Goal: Task Accomplishment & Management: Manage account settings

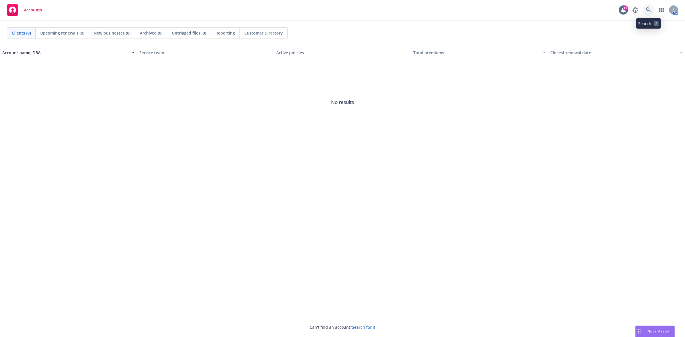
click at [651, 11] on link at bounding box center [647, 9] width 11 height 11
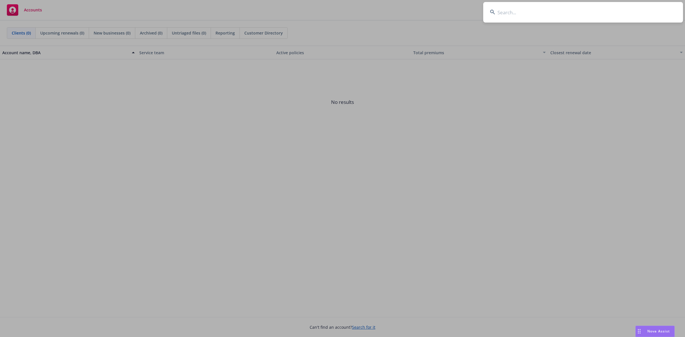
click at [522, 12] on input at bounding box center [583, 12] width 200 height 21
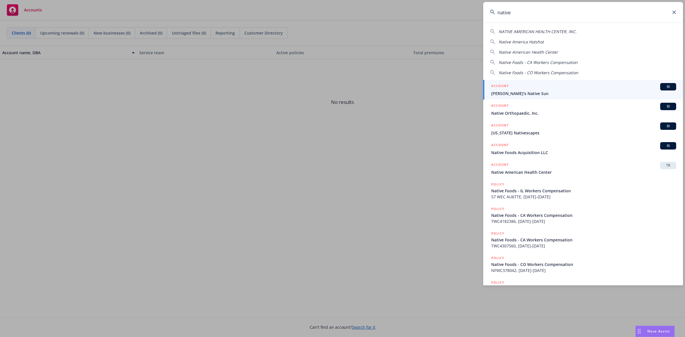
click at [524, 32] on span "NATIVE AMERICAN HEALTH CENTER, INC." at bounding box center [537, 31] width 78 height 5
type input "NATIVE AMERICAN HEALTH CENTER, INC."
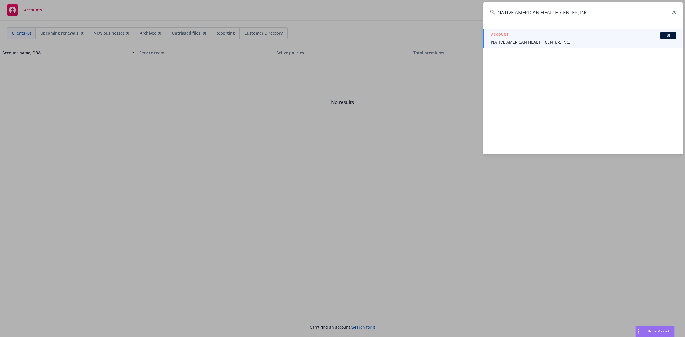
click at [523, 37] on div "ACCOUNT BI" at bounding box center [583, 35] width 185 height 7
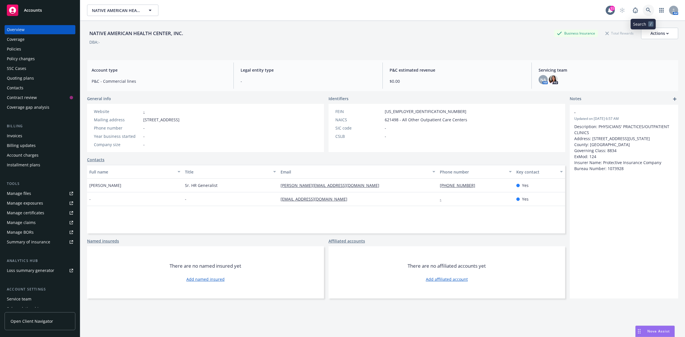
click at [645, 9] on icon at bounding box center [647, 10] width 5 height 5
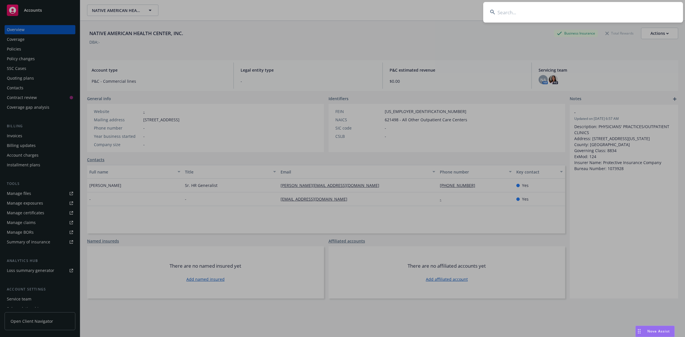
click at [522, 14] on input at bounding box center [583, 12] width 200 height 21
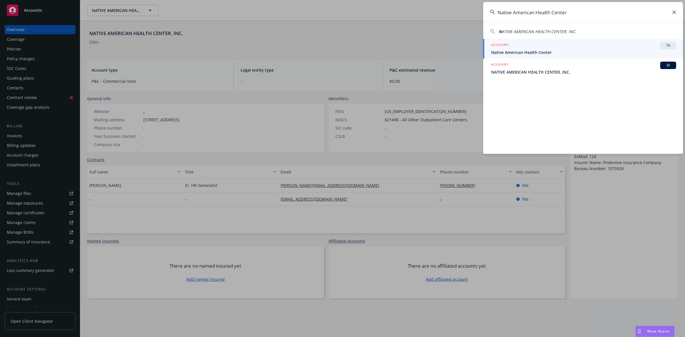
type input "Native American Health Center"
click at [504, 52] on span "Native American Health Center" at bounding box center [583, 52] width 185 height 6
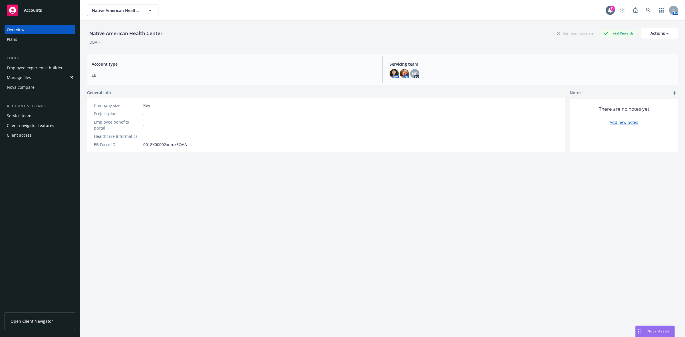
click at [22, 76] on div "Manage files" at bounding box center [19, 77] width 24 height 9
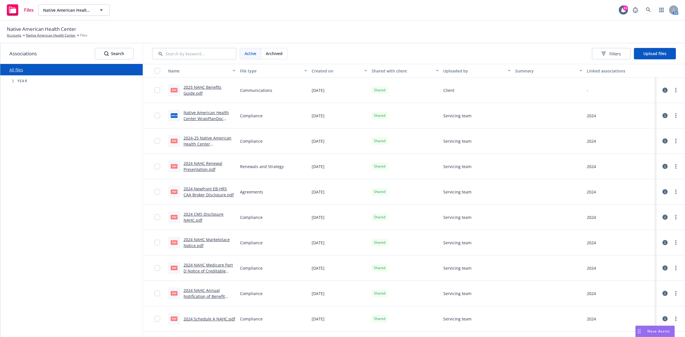
click at [201, 112] on link "Native American Health Center WrapPlanDoc (1).docx" at bounding box center [205, 118] width 45 height 17
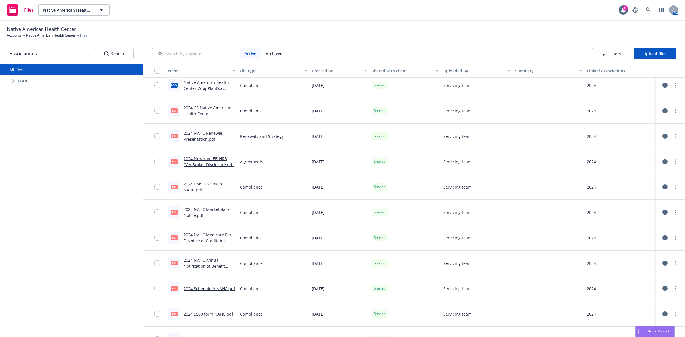
scroll to position [28, 0]
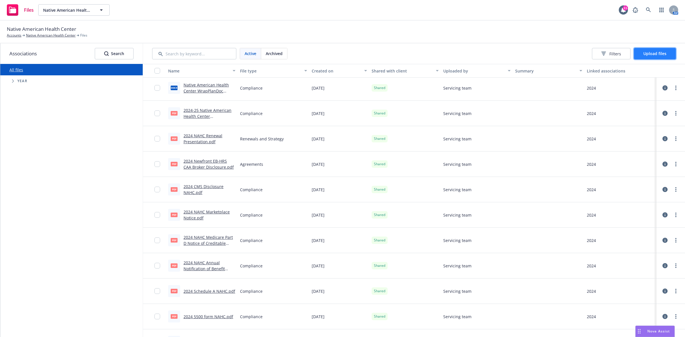
click at [654, 52] on span "Upload files" at bounding box center [654, 53] width 23 height 5
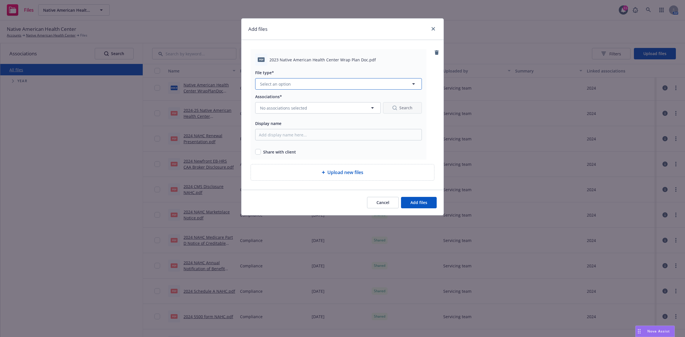
click at [411, 83] on icon "button" at bounding box center [413, 83] width 7 height 7
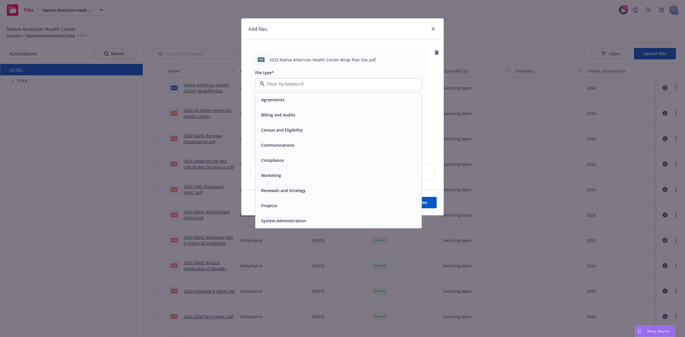
click at [329, 159] on div "Compliance" at bounding box center [338, 160] width 159 height 8
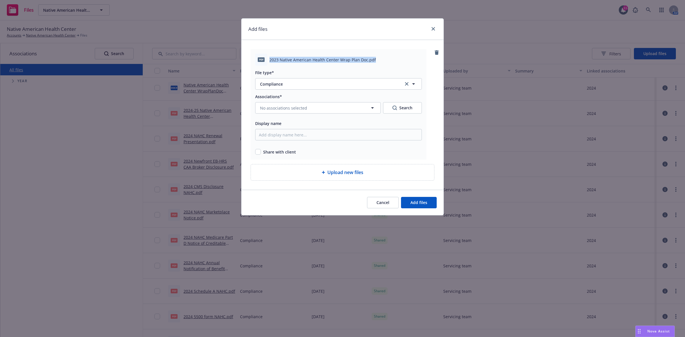
drag, startPoint x: 376, startPoint y: 58, endPoint x: 266, endPoint y: 54, distance: 110.4
click at [266, 54] on div "pdf 2023 Native American Health Center Wrap Plan Doc.pdf" at bounding box center [338, 60] width 167 height 12
copy div "2023 Native American Health Center Wrap Plan Doc.pdf"
click at [274, 135] on input "Display name" at bounding box center [338, 134] width 167 height 11
paste input "2023 Native American Health Center Wrap Plan Doc.pdf"
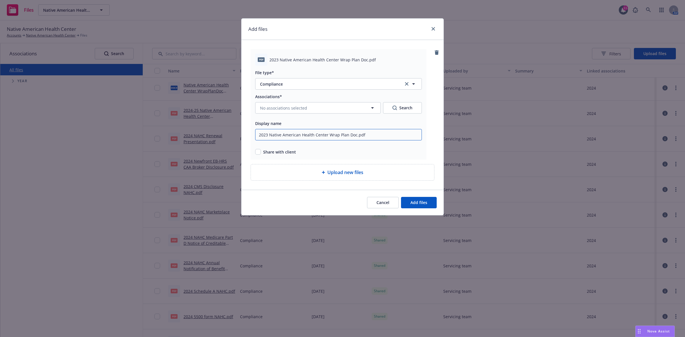
type input "2023 Native American Health Center Wrap Plan Doc.pdf"
click at [296, 107] on span "No associations selected" at bounding box center [283, 108] width 47 height 6
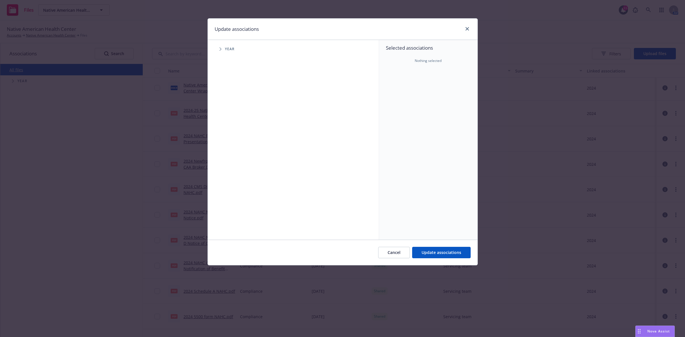
click at [220, 49] on icon "Tree Example" at bounding box center [220, 48] width 2 height 3
click at [234, 101] on input "Tree Example" at bounding box center [235, 101] width 6 height 6
checkbox input "true"
click at [435, 252] on span "Update associations" at bounding box center [441, 252] width 40 height 5
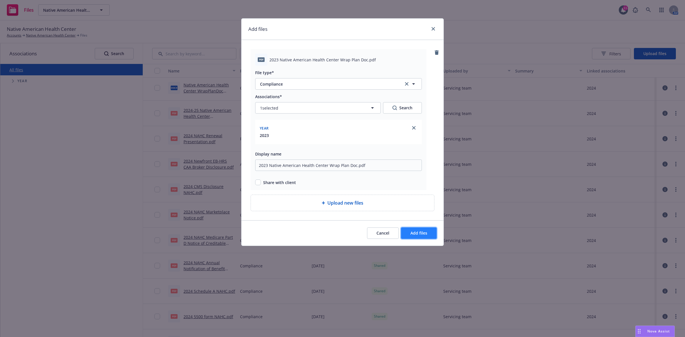
click at [424, 234] on span "Add files" at bounding box center [418, 232] width 17 height 5
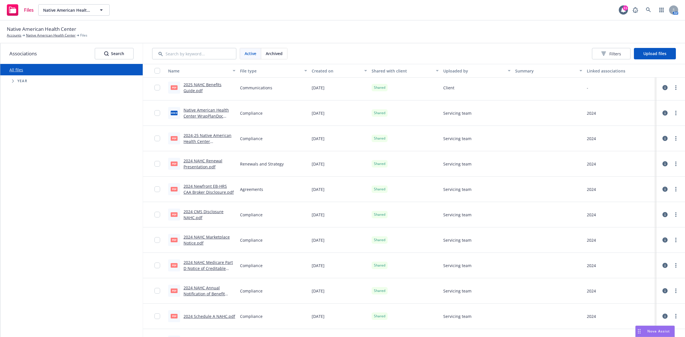
scroll to position [53, 0]
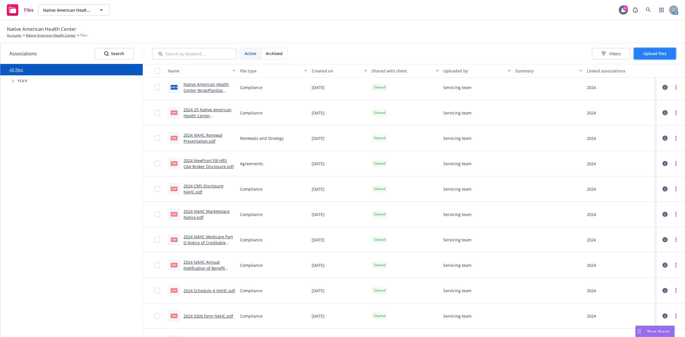
click at [648, 52] on span "Upload files" at bounding box center [654, 53] width 23 height 5
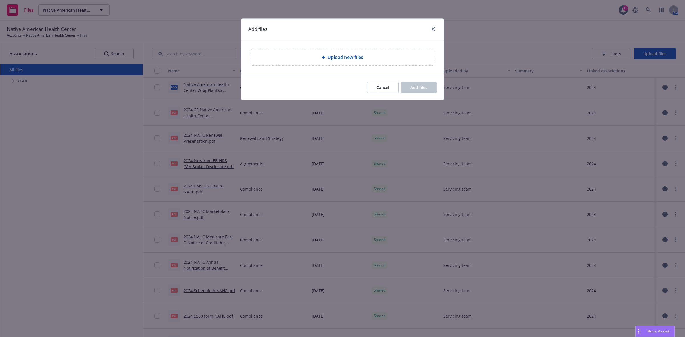
click at [339, 57] on span "Upload new files" at bounding box center [345, 57] width 36 height 7
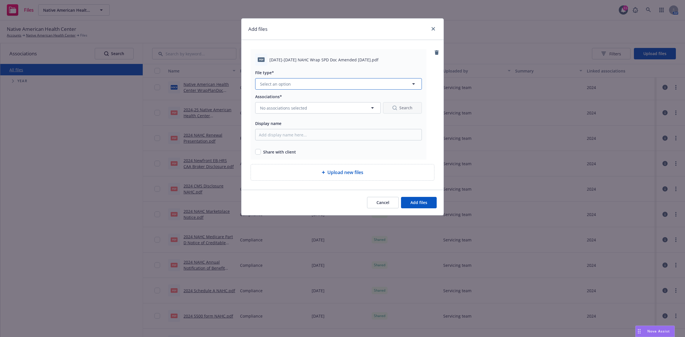
click at [288, 80] on button "Select an option" at bounding box center [338, 83] width 167 height 11
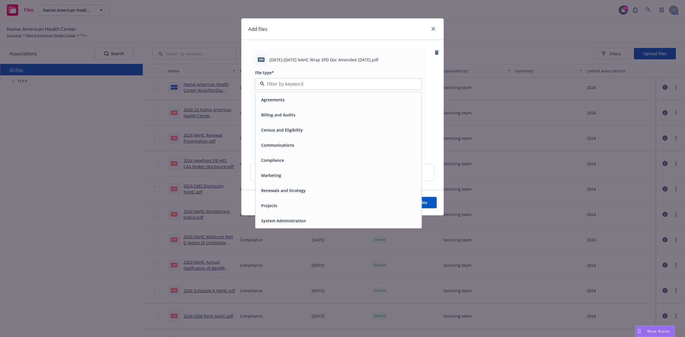
click at [282, 164] on div "Compliance" at bounding box center [272, 160] width 26 height 8
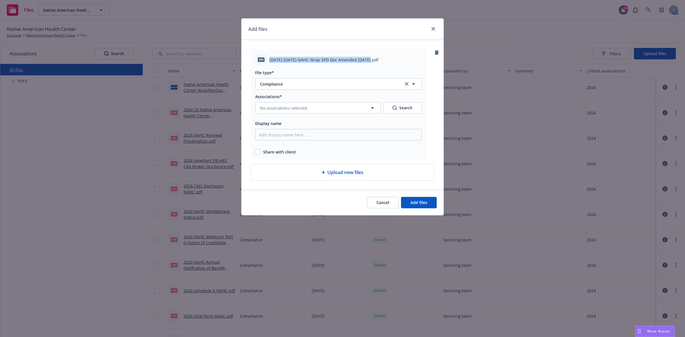
drag, startPoint x: 365, startPoint y: 58, endPoint x: 268, endPoint y: 59, distance: 97.8
click at [268, 59] on div "pdf [DATE]-[DATE] NAHC Wrap SPD Doc Amended [DATE].pdf" at bounding box center [338, 60] width 167 height 12
click at [274, 59] on span "[DATE]-[DATE] NAHC Wrap SPD Doc Amended [DATE].pdf" at bounding box center [323, 60] width 109 height 6
copy div "[DATE]-[DATE] NAHC Wrap SPD Doc Amended [DATE].pdf"
click at [275, 131] on input "Display name" at bounding box center [338, 134] width 167 height 11
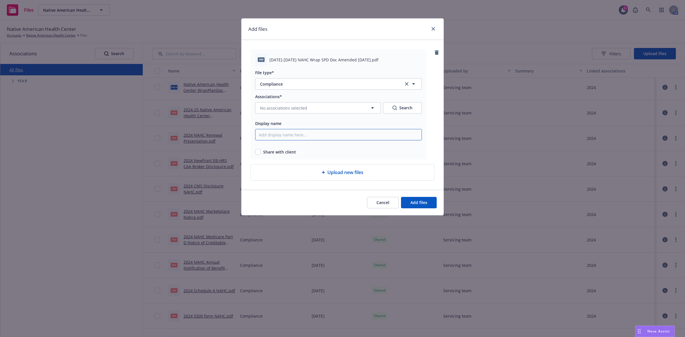
paste input "[DATE]-[DATE] NAHC Wrap SPD Doc Amended [DATE].pdf"
type input "[DATE]-[DATE] NAHC Wrap SPD Doc Amended [DATE].pdf"
click at [406, 203] on button "Add files" at bounding box center [419, 202] width 36 height 11
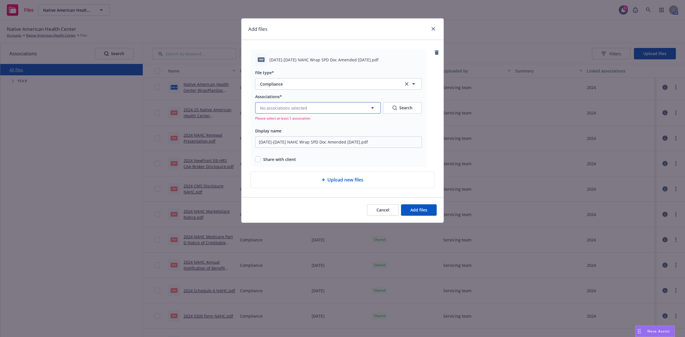
click at [356, 108] on button "No associations selected" at bounding box center [317, 107] width 125 height 11
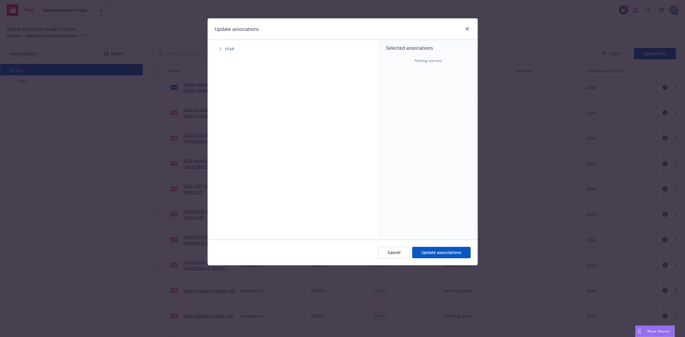
click at [221, 49] on icon "Tree Example" at bounding box center [220, 48] width 2 height 3
click at [235, 116] on input "Tree Example" at bounding box center [235, 114] width 6 height 6
checkbox input "true"
click at [423, 252] on span "Update associations" at bounding box center [441, 252] width 40 height 5
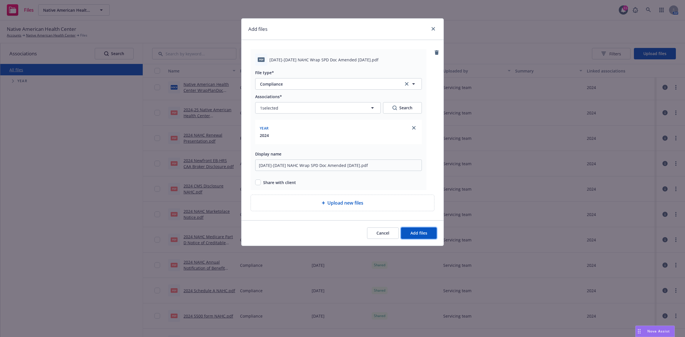
click at [421, 233] on span "Add files" at bounding box center [418, 232] width 17 height 5
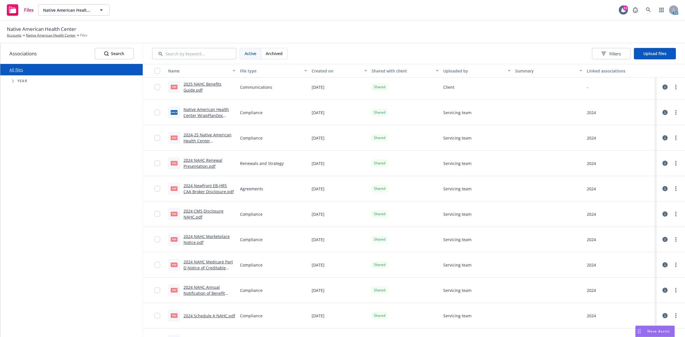
scroll to position [79, 0]
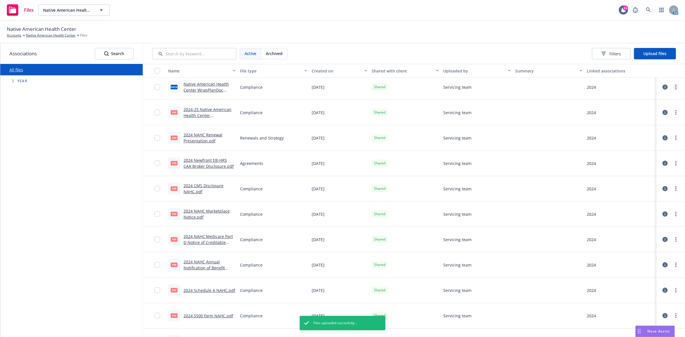
click at [675, 86] on circle "more" at bounding box center [675, 86] width 1 height 1
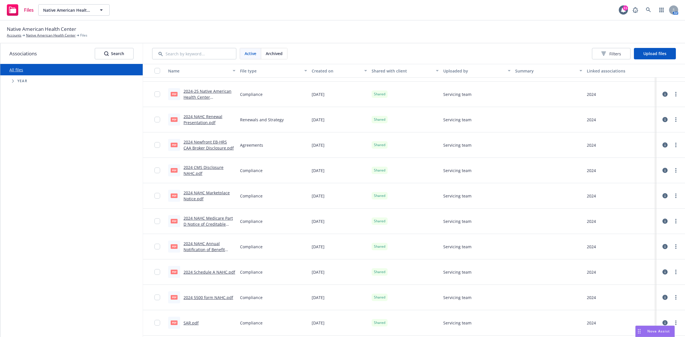
scroll to position [0, 0]
